Goal: Task Accomplishment & Management: Manage account settings

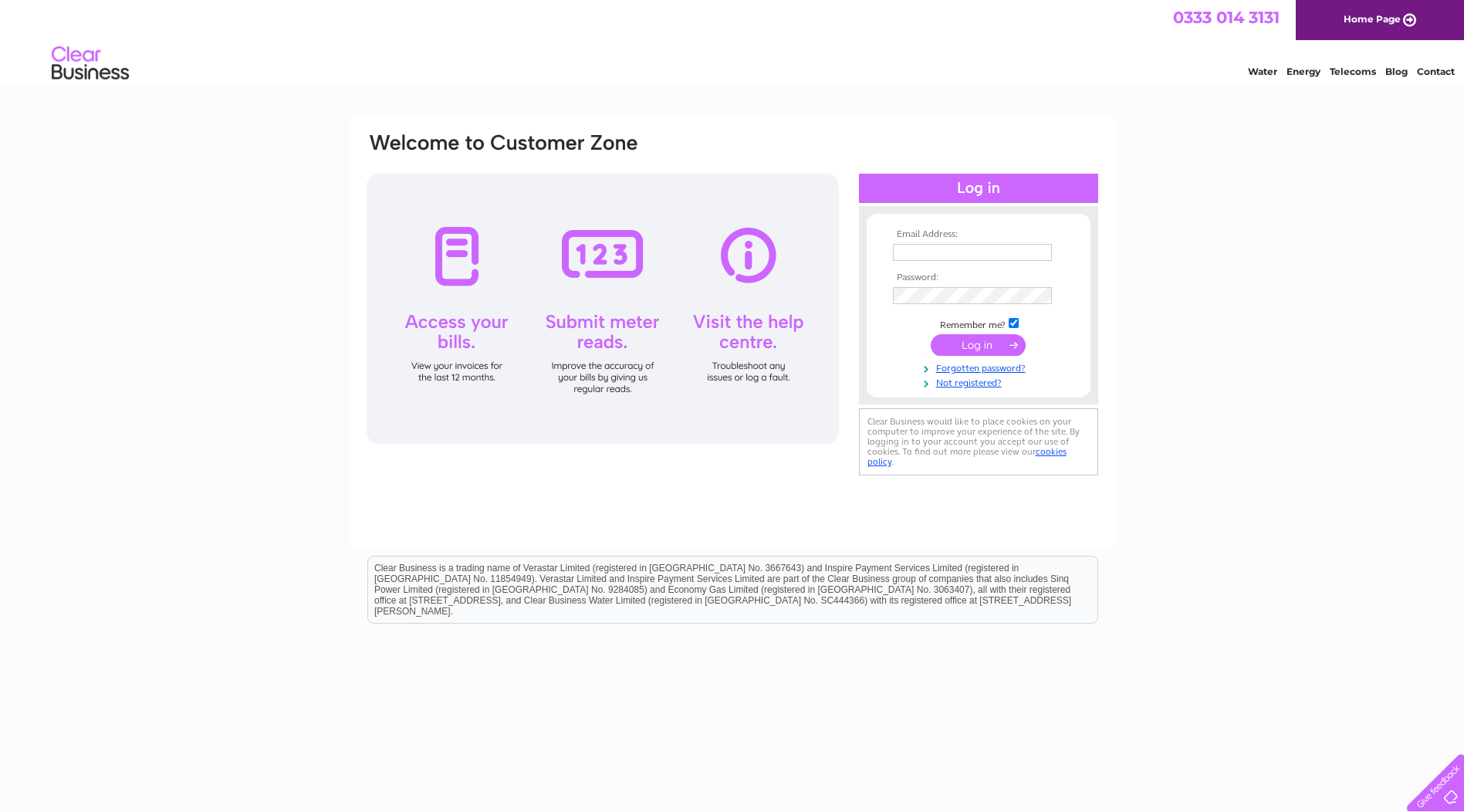
type input "sales@platehireandclean.co.uk"
click at [977, 346] on input "submit" at bounding box center [977, 345] width 95 height 22
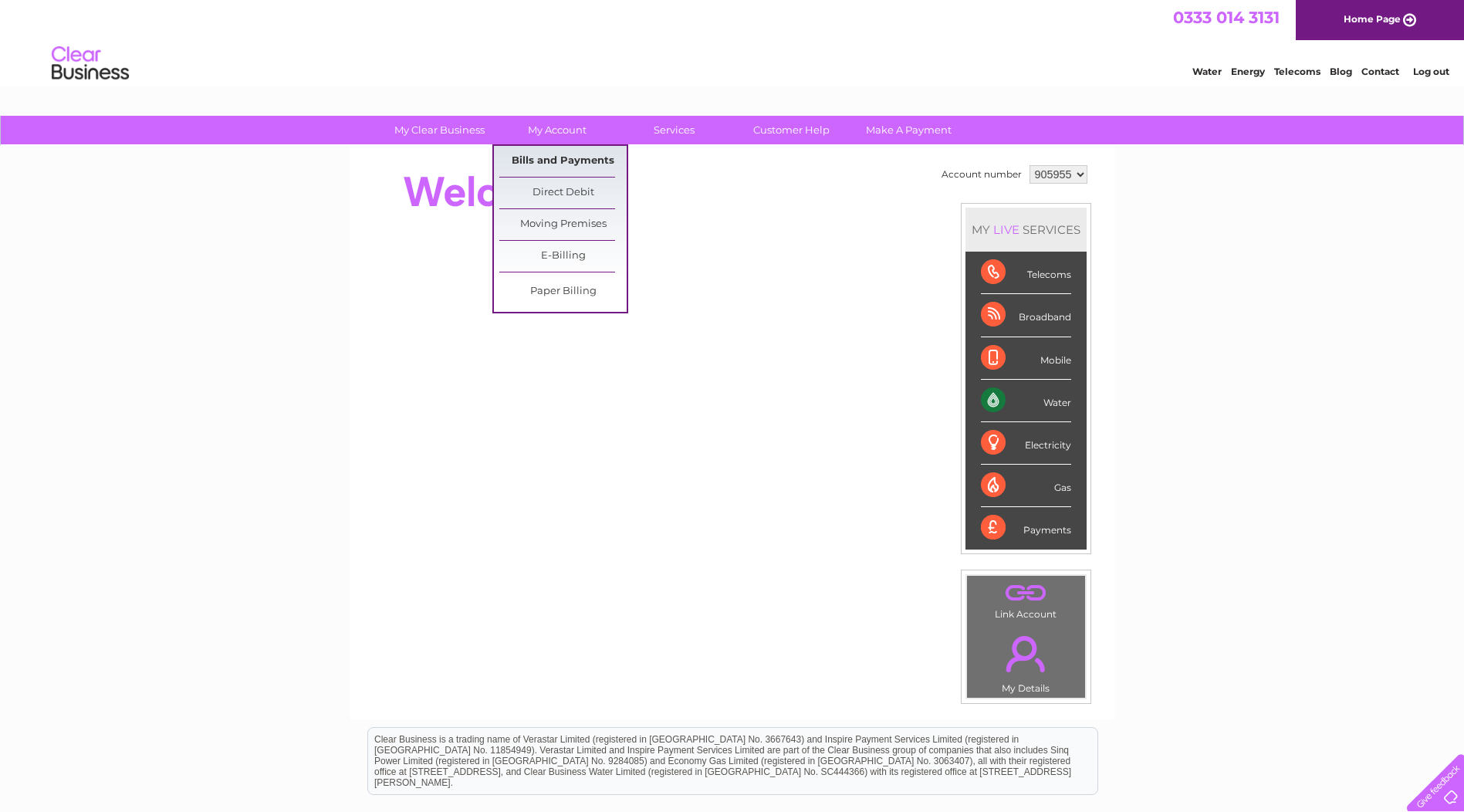
click at [561, 156] on link "Bills and Payments" at bounding box center [562, 160] width 127 height 30
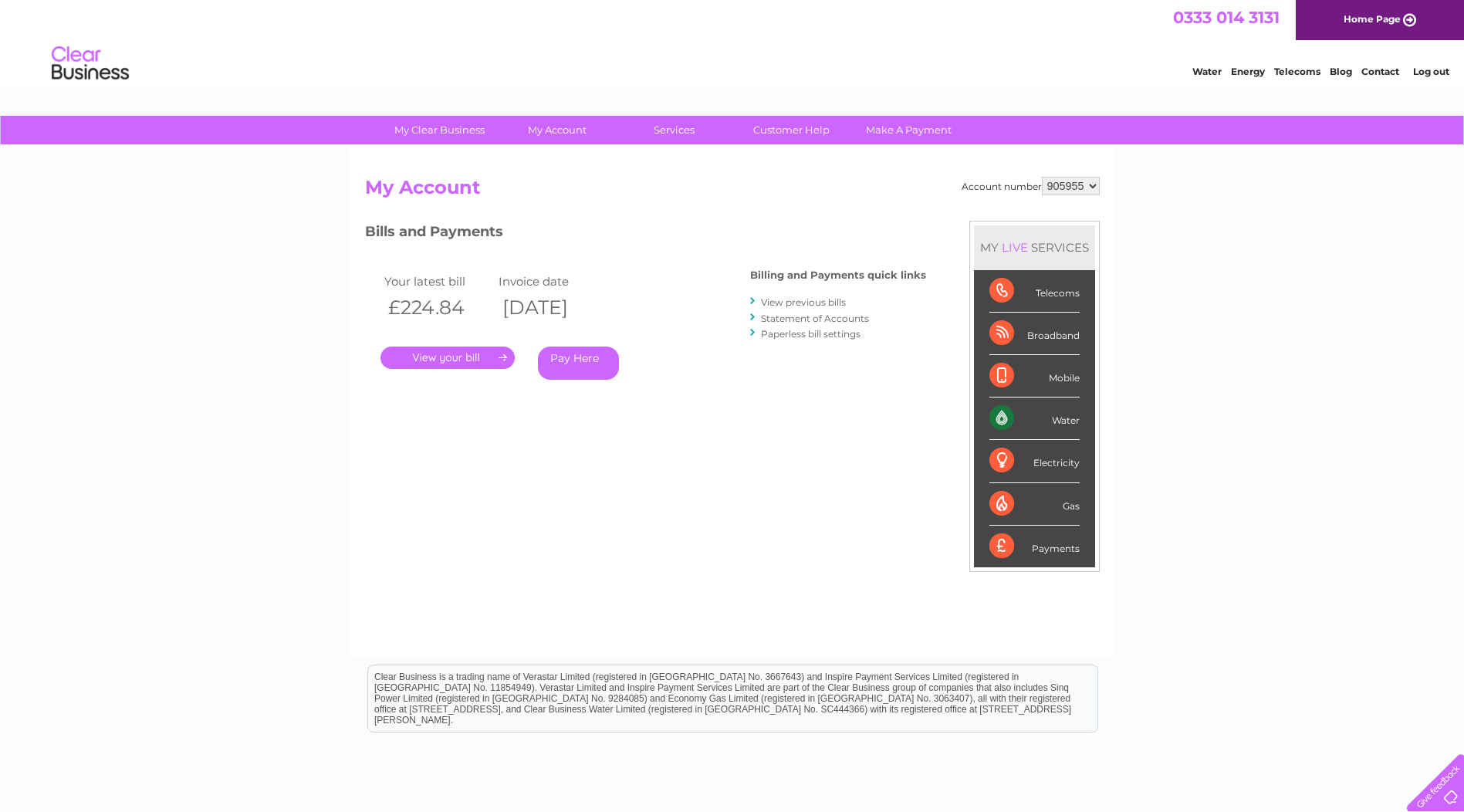
click at [459, 363] on link "." at bounding box center [447, 357] width 135 height 23
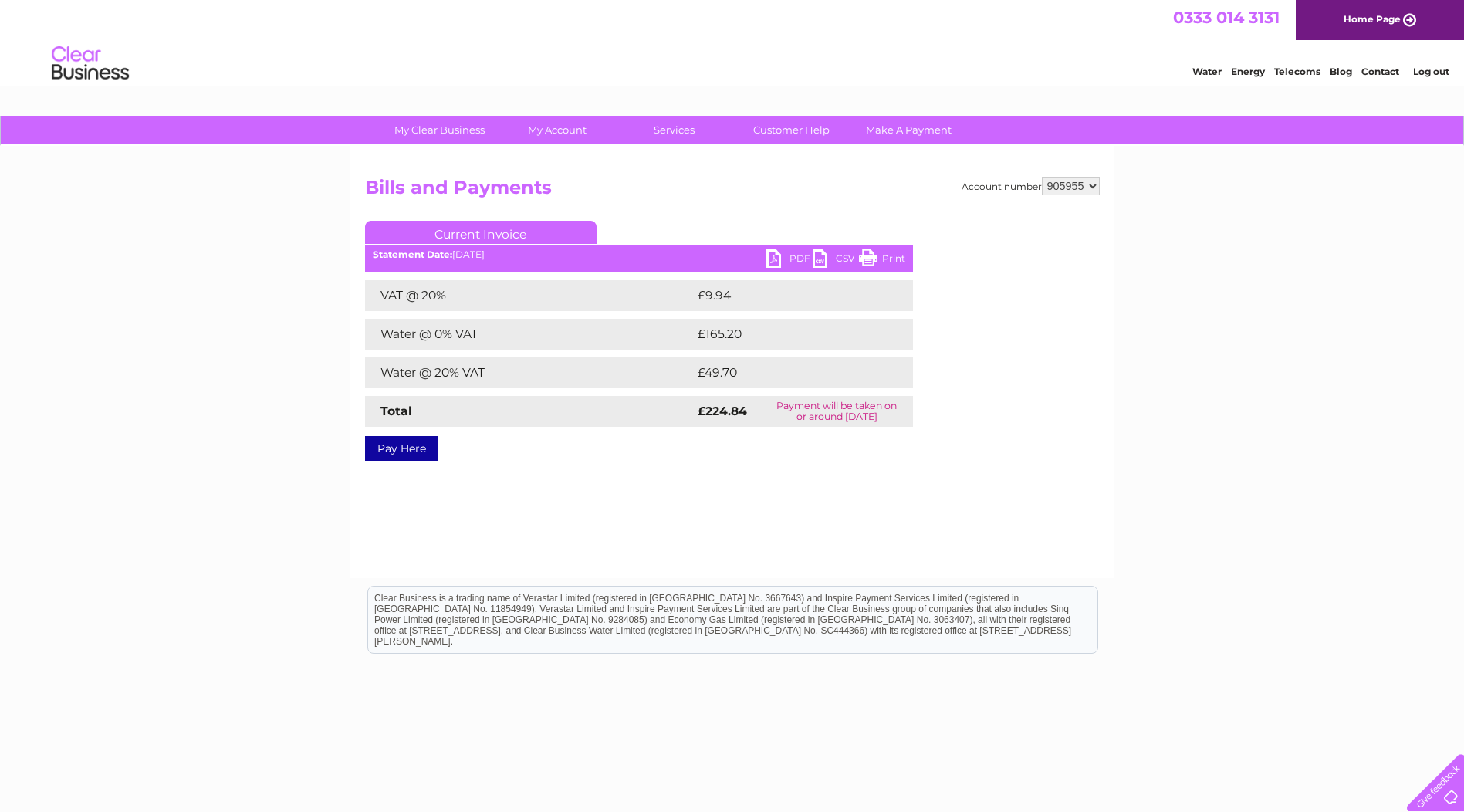
click at [799, 259] on link "PDF" at bounding box center [789, 260] width 46 height 23
click at [791, 260] on link "PDF" at bounding box center [789, 260] width 46 height 23
click at [774, 260] on link "PDF" at bounding box center [789, 260] width 46 height 23
drag, startPoint x: 217, startPoint y: 423, endPoint x: 264, endPoint y: 404, distance: 50.7
click at [217, 423] on div "My Clear Business Login Details My Details My Preferences Link Account My Accou…" at bounding box center [732, 479] width 1464 height 725
